Goal: Task Accomplishment & Management: Contribute content

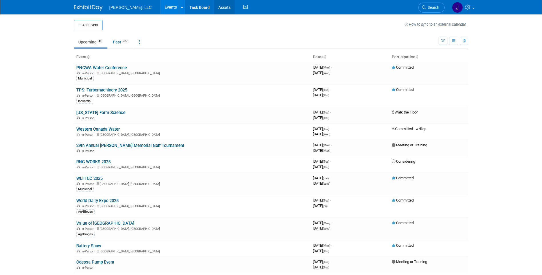
click at [214, 8] on link "Assets" at bounding box center [224, 7] width 21 height 14
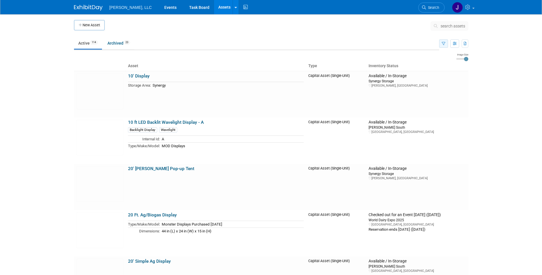
click at [446, 43] on button "button" at bounding box center [443, 43] width 9 height 8
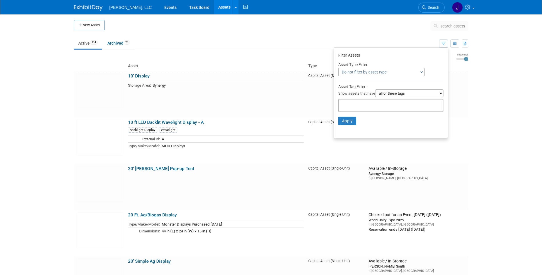
click at [416, 74] on select "Do not filter by asset type Only show Single-Unit Capital Assets Only show Coll…" at bounding box center [381, 72] width 86 height 9
drag, startPoint x: 418, startPoint y: 74, endPoint x: 419, endPoint y: 77, distance: 3.3
click at [418, 74] on select "Do not filter by asset type Only show Single-Unit Capital Assets Only show Coll…" at bounding box center [381, 72] width 86 height 9
click at [433, 95] on select "all of these tags any one of these tags only and exactly these specific tags" at bounding box center [409, 93] width 68 height 8
click at [439, 94] on select "all of these tags any one of these tags only and exactly these specific tags" at bounding box center [409, 93] width 68 height 8
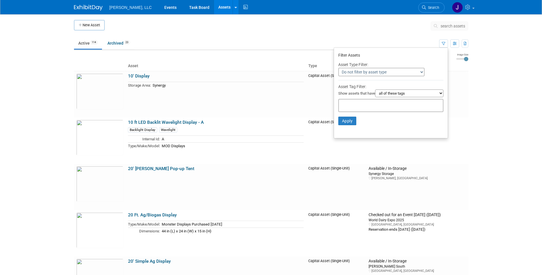
click at [360, 108] on div at bounding box center [390, 105] width 105 height 13
click at [358, 115] on div "3D Printed Pump" at bounding box center [358, 118] width 46 height 8
type input "3D Printed Pump"
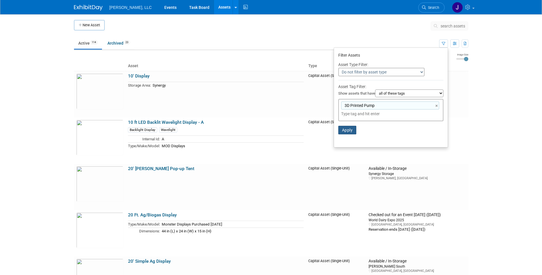
click at [347, 128] on button "Apply" at bounding box center [347, 130] width 18 height 9
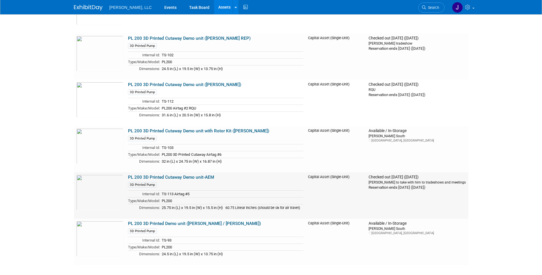
scroll to position [228, 0]
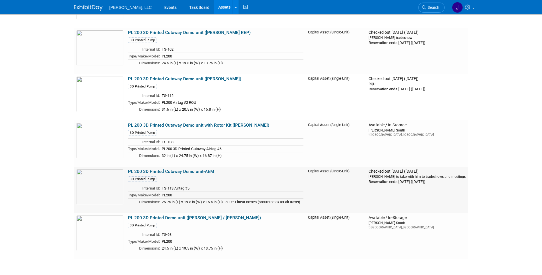
click at [172, 172] on link "PL 200 3D Printed Cutaway Demo unit-AEM" at bounding box center [171, 171] width 86 height 5
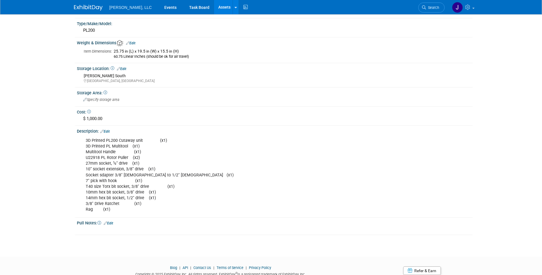
scroll to position [140, 0]
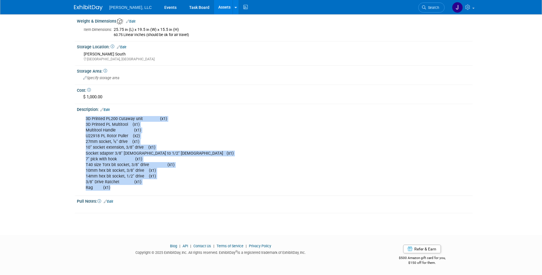
drag, startPoint x: 110, startPoint y: 187, endPoint x: 85, endPoint y: 117, distance: 73.9
click at [85, 117] on div "3D Printed PL200 Cutaway unit (x1) 3D Printed PL Multitool (x1) Multitool Handl…" at bounding box center [240, 153] width 316 height 80
copy div "3D Printed PL200 Cutaway unit (x1) 3D Printed PL Multitool (x1) Multitool Handl…"
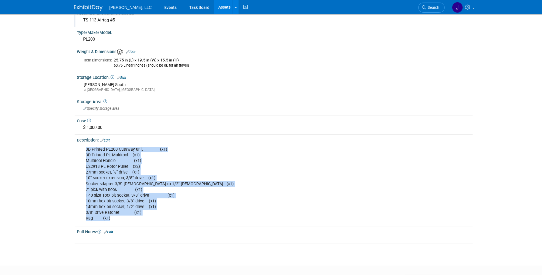
scroll to position [0, 0]
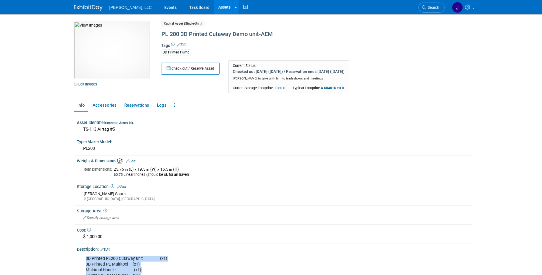
click at [214, 7] on link "Assets" at bounding box center [224, 7] width 21 height 14
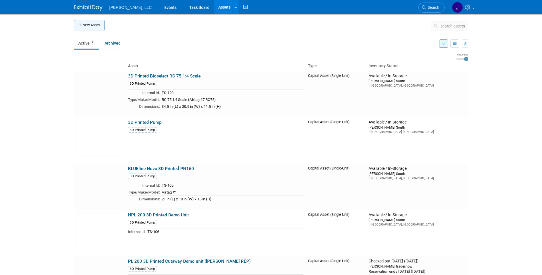
click at [84, 24] on button "New Asset" at bounding box center [89, 25] width 31 height 10
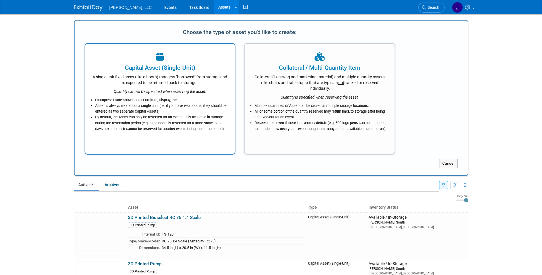
click at [188, 87] on div "Quantity cannot be specified when reserving the asset." at bounding box center [160, 89] width 136 height 9
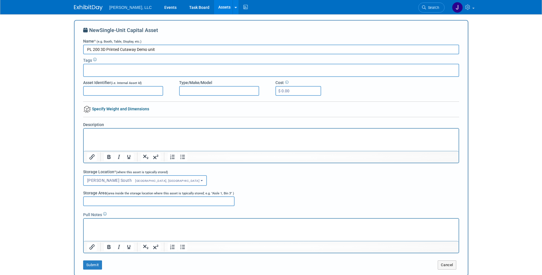
type input "PL 200 3D Printed Cutaway Demo unit"
click at [112, 70] on input "text" at bounding box center [109, 70] width 46 height 6
click at [111, 83] on div "3D Printed Pump" at bounding box center [106, 82] width 46 height 8
type input "3D Printed Pump"
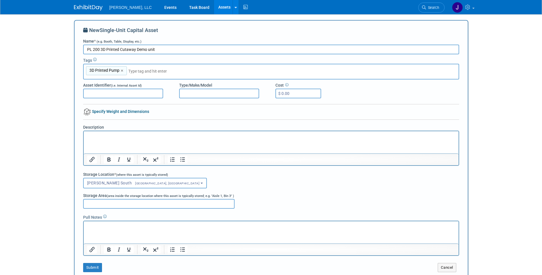
click at [123, 92] on input "Asset Identifier (i.e. Internal Asset Id)" at bounding box center [123, 94] width 80 height 10
click at [194, 94] on input "Type/Make/Model" at bounding box center [219, 94] width 80 height 10
click at [139, 93] on input "TS-121" at bounding box center [123, 94] width 80 height 10
type input "TS-121 Airtag #8"
type input "PL200"
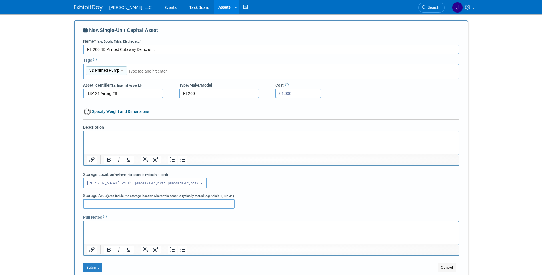
type input "$ 1,000.00"
click at [106, 224] on p "Rich Text Area. Press ALT-0 for help." at bounding box center [271, 226] width 368 height 6
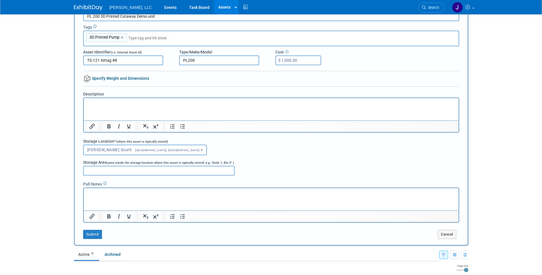
click at [107, 106] on html at bounding box center [270, 102] width 375 height 8
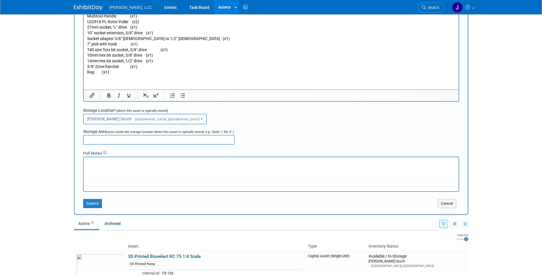
scroll to position [143, 0]
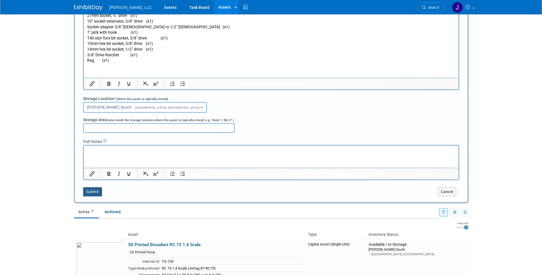
click at [90, 192] on button "Submit" at bounding box center [92, 191] width 19 height 9
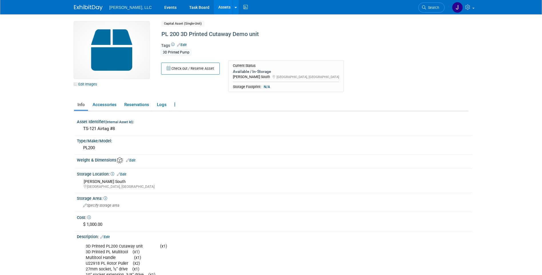
click at [214, 7] on link "Assets" at bounding box center [224, 7] width 21 height 14
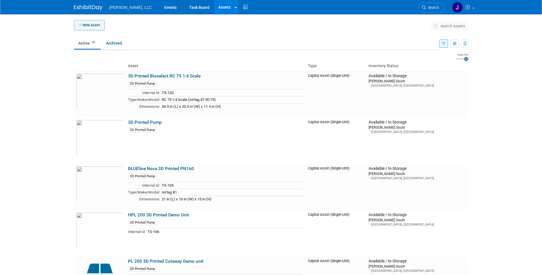
click at [93, 29] on button "New Asset" at bounding box center [89, 25] width 31 height 10
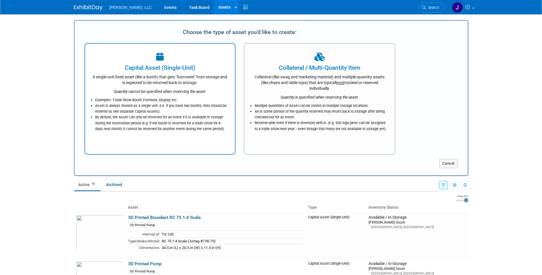
click at [127, 75] on div "A single-unit fixed asset (like a booth) that gets "borrowed" from storage and …" at bounding box center [160, 78] width 136 height 13
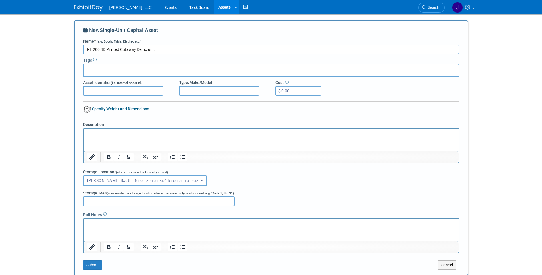
type input "PL 200 3D Printed Cutaway Demo unit"
click at [102, 83] on div "3D Printed Pump" at bounding box center [106, 82] width 46 height 8
type input "3D Printed Pump"
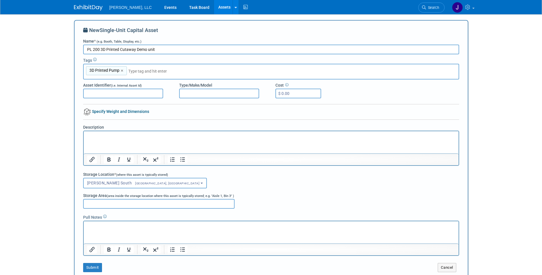
click at [107, 93] on input "Asset Identifier (i.e. Internal Asset Id)" at bounding box center [123, 94] width 80 height 10
type input "TS-122 Airtag #9"
type input "PL200"
type input "$ 1,000.00"
click at [105, 137] on p "Rich Text Area. Press ALT-0 for help." at bounding box center [271, 136] width 368 height 6
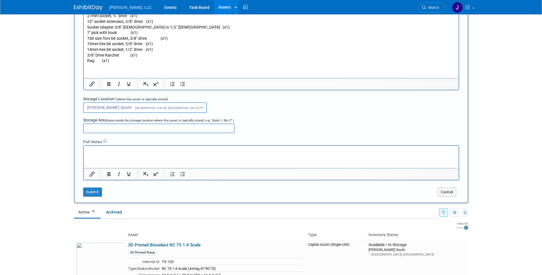
scroll to position [143, 0]
click at [97, 193] on button "Submit" at bounding box center [92, 191] width 19 height 9
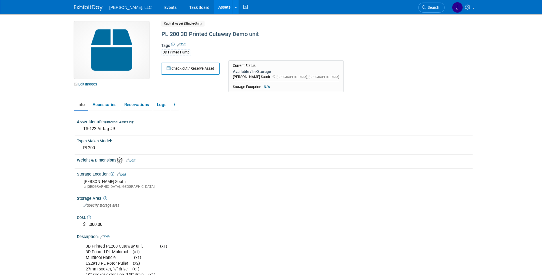
click at [214, 4] on link "Assets" at bounding box center [224, 7] width 21 height 14
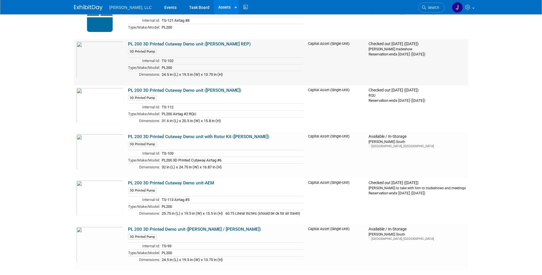
scroll to position [304, 0]
